Goal: Navigation & Orientation: Go to known website

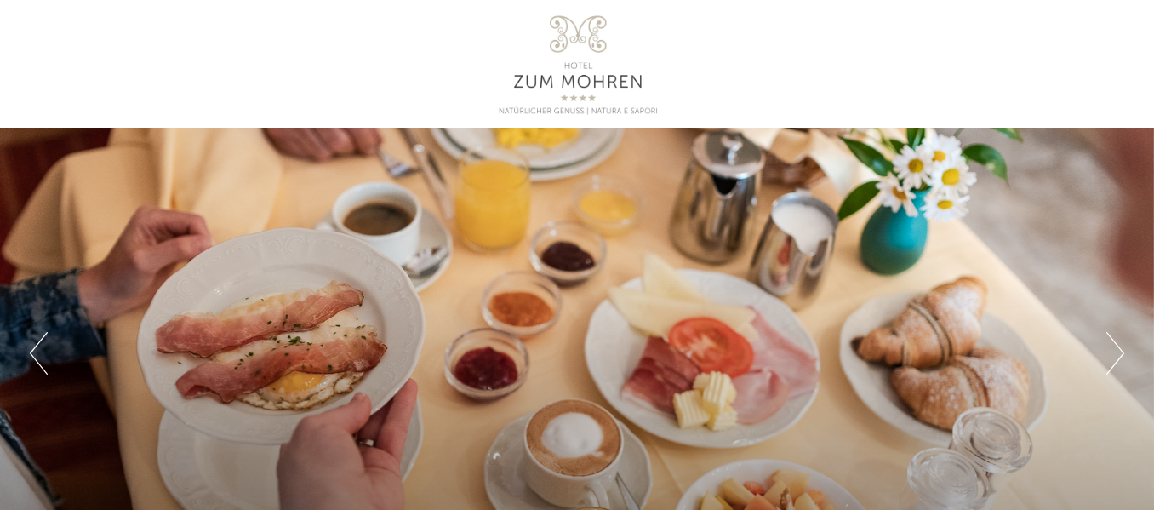
click at [585, 224] on div "Previous Next 1 2 3 4 5 6" at bounding box center [577, 353] width 1154 height 450
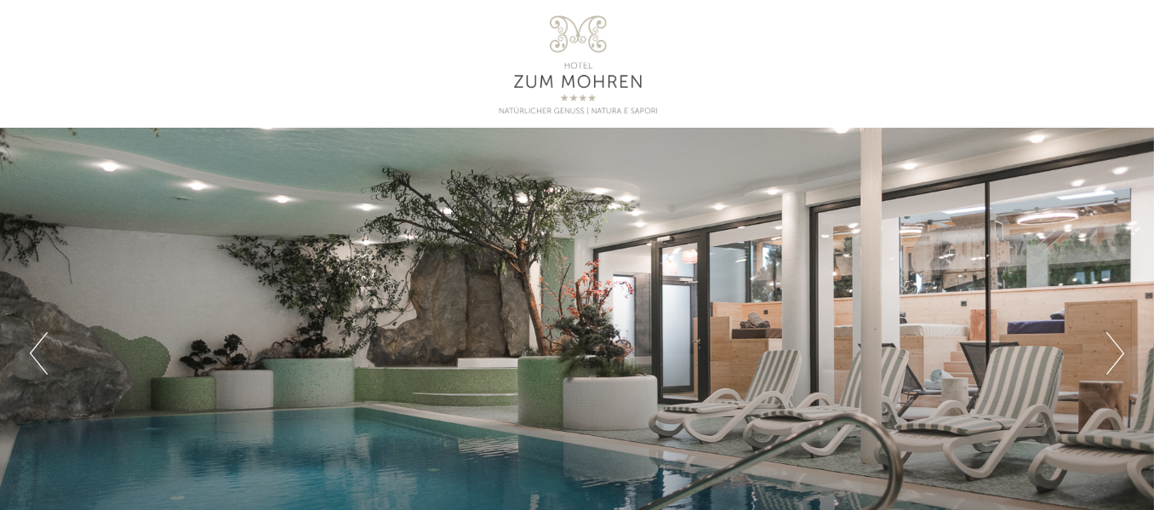
click at [558, 73] on div at bounding box center [576, 64] width 953 height 111
drag, startPoint x: 572, startPoint y: 167, endPoint x: 560, endPoint y: 157, distance: 15.2
click at [572, 164] on div "Previous Next 1 2 3 4 5 6" at bounding box center [577, 353] width 1154 height 450
click at [517, 299] on div "Previous Next 1 2 3 4 5 6" at bounding box center [577, 353] width 1154 height 450
click at [1116, 357] on button "Next" at bounding box center [1116, 353] width 18 height 43
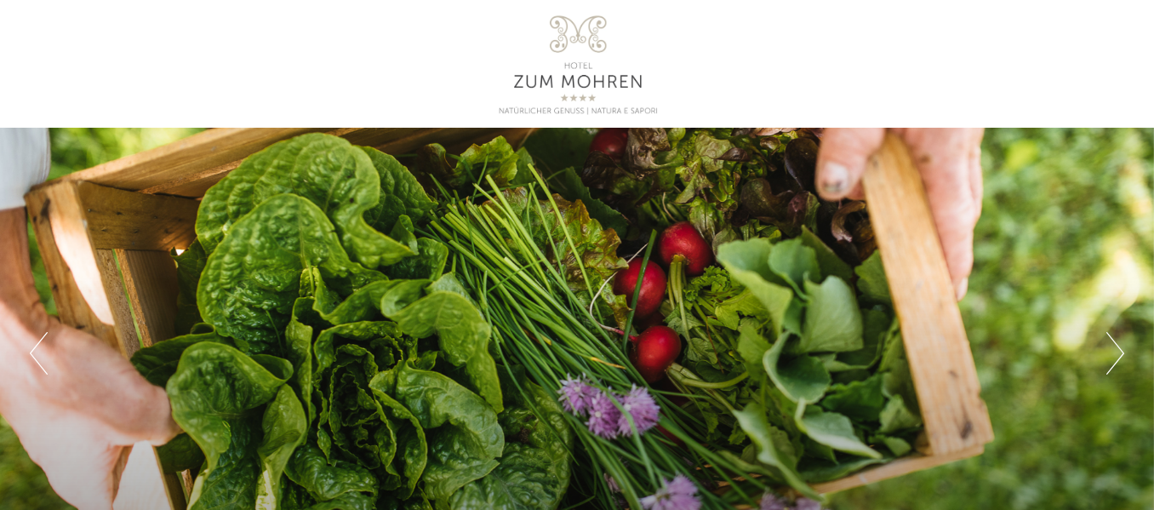
click at [1113, 353] on button "Next" at bounding box center [1116, 353] width 18 height 43
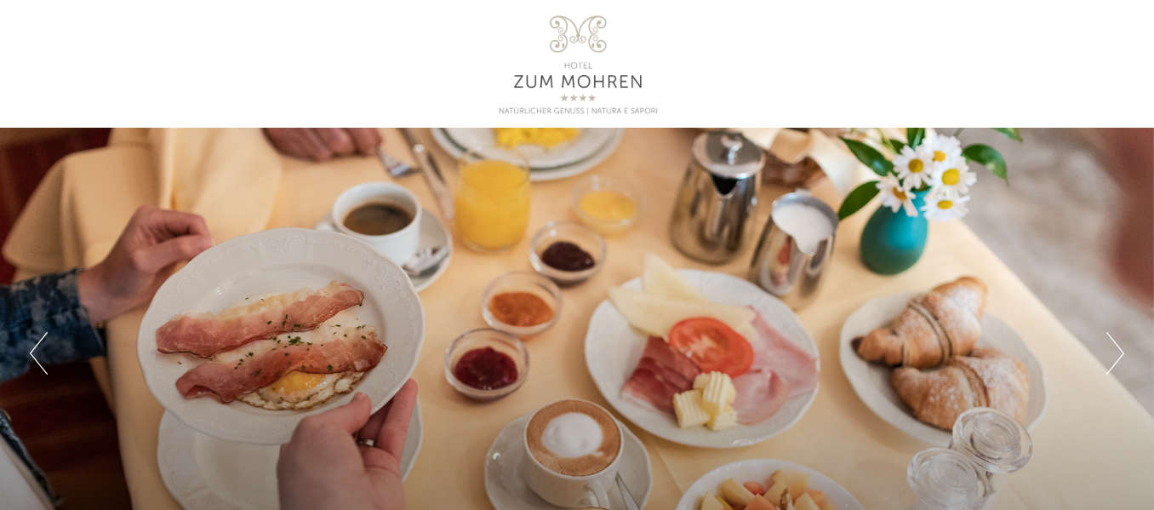
click at [1113, 348] on button "Next" at bounding box center [1116, 353] width 18 height 43
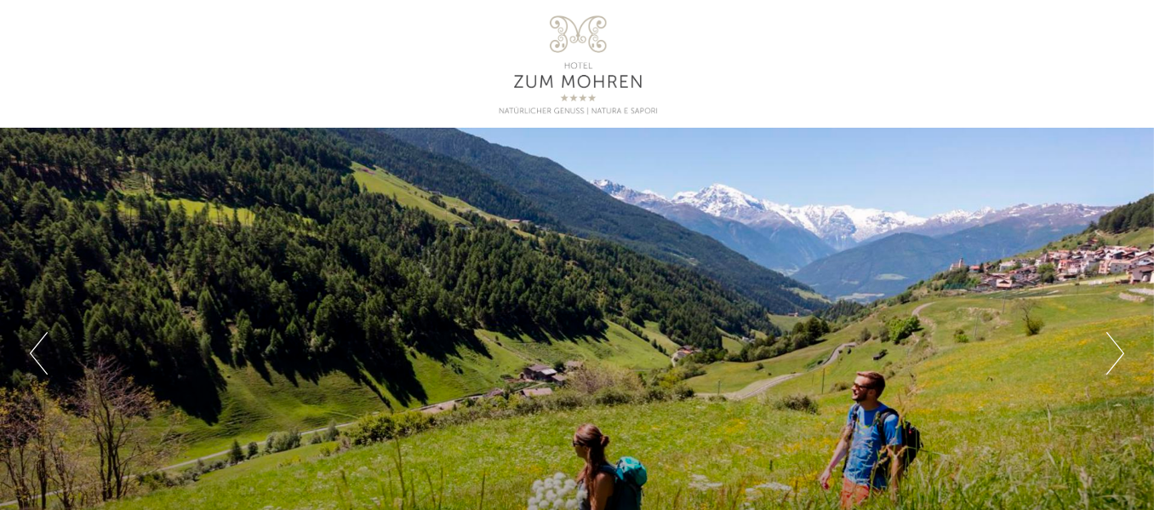
click at [1113, 348] on button "Next" at bounding box center [1116, 353] width 18 height 43
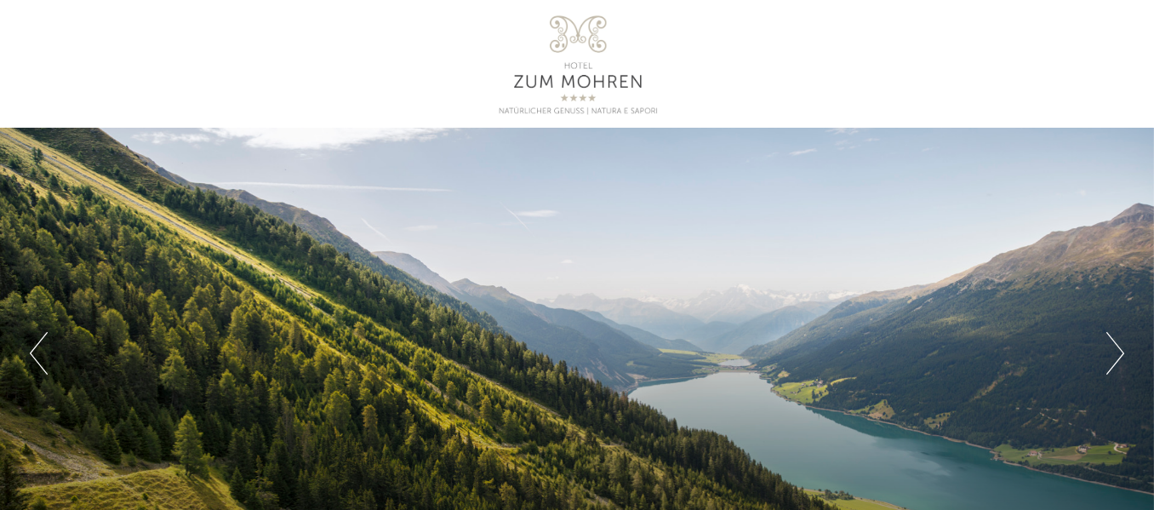
click at [1113, 348] on button "Next" at bounding box center [1116, 353] width 18 height 43
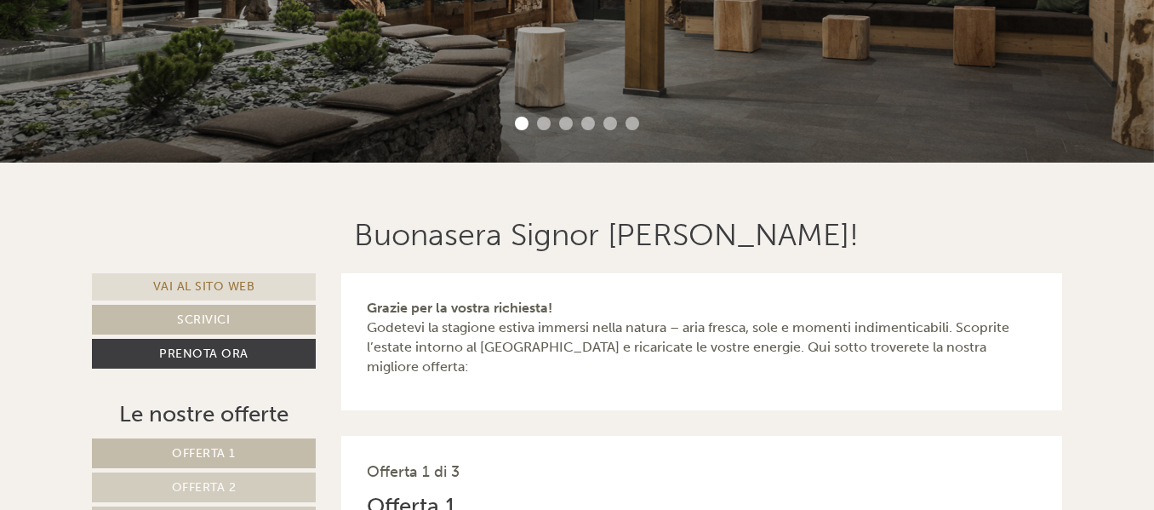
scroll to position [596, 0]
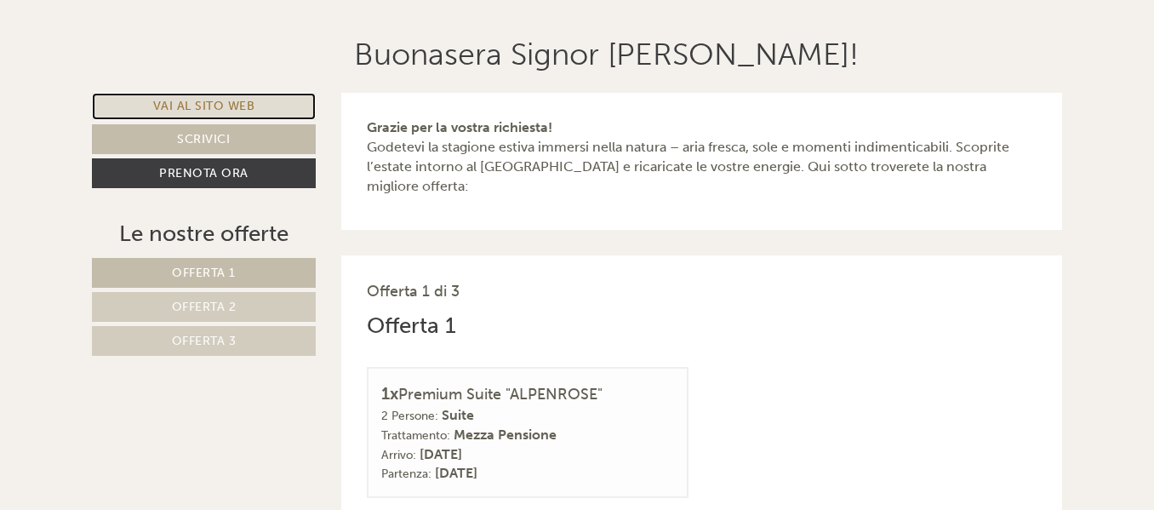
click at [212, 105] on link "Vai al sito web" at bounding box center [204, 106] width 224 height 27
